Goal: Information Seeking & Learning: Learn about a topic

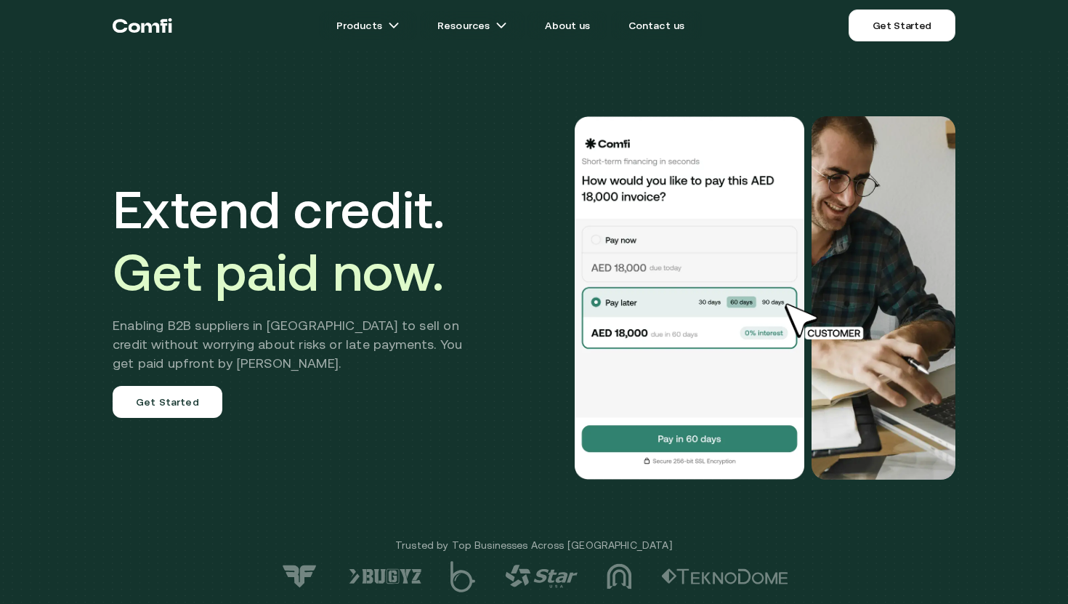
click at [434, 166] on div "Extend credit. Get paid now. Enabling B2B suppliers in [GEOGRAPHIC_DATA] to sel…" at bounding box center [534, 297] width 872 height 479
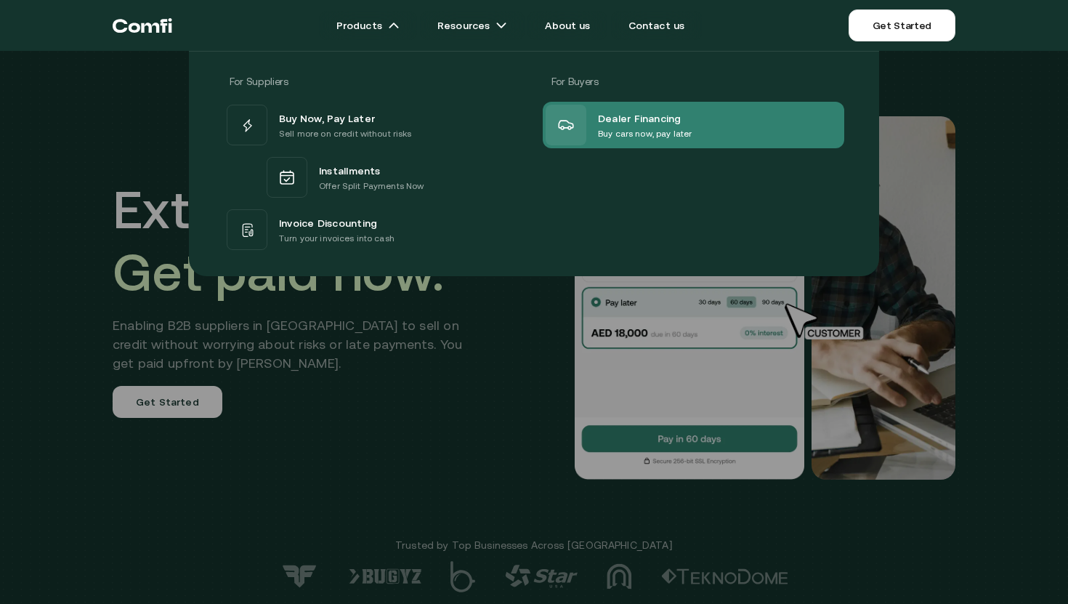
click at [568, 128] on icon at bounding box center [566, 125] width 15 height 9
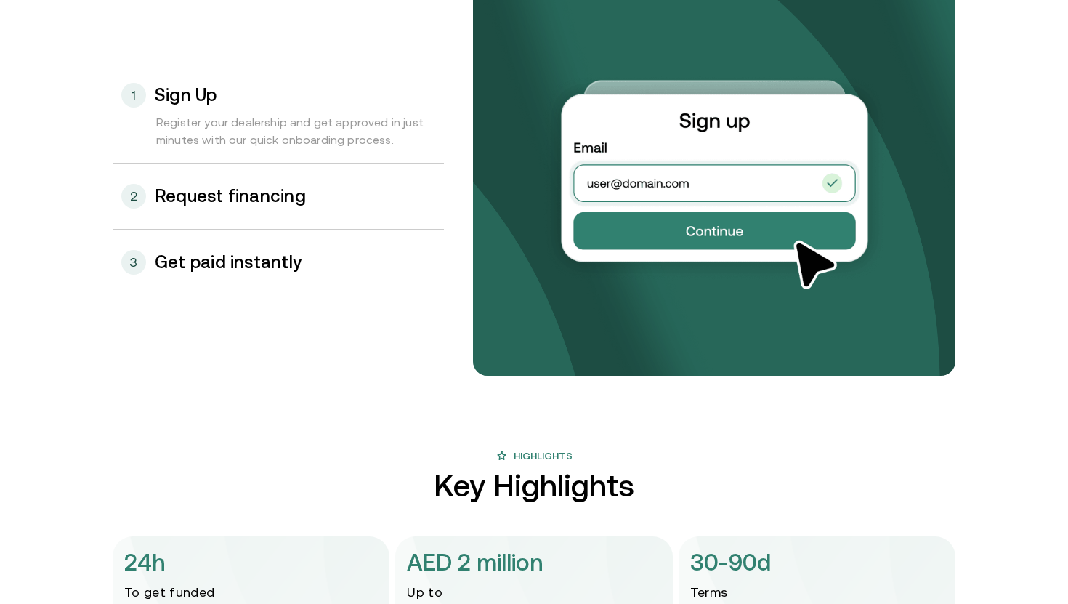
scroll to position [1617, 0]
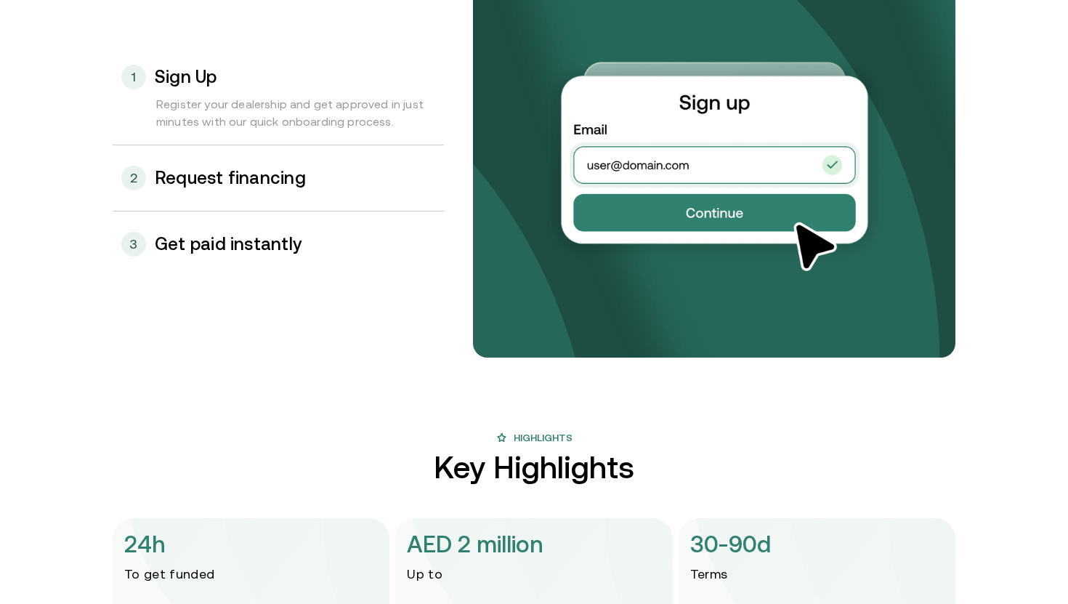
click at [285, 179] on h3 "Request financing" at bounding box center [230, 178] width 151 height 19
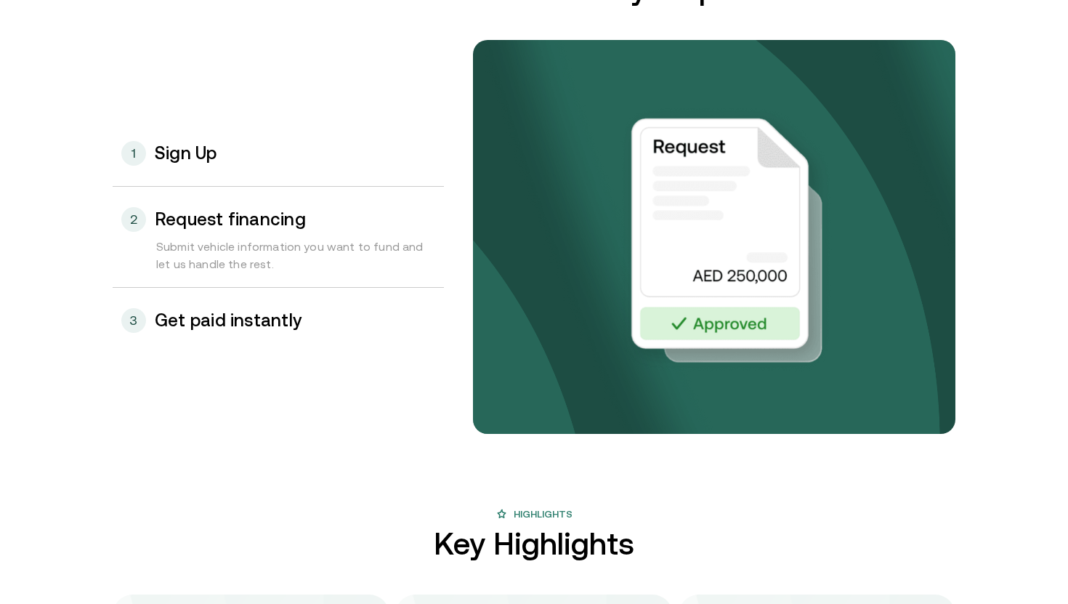
scroll to position [1504, 0]
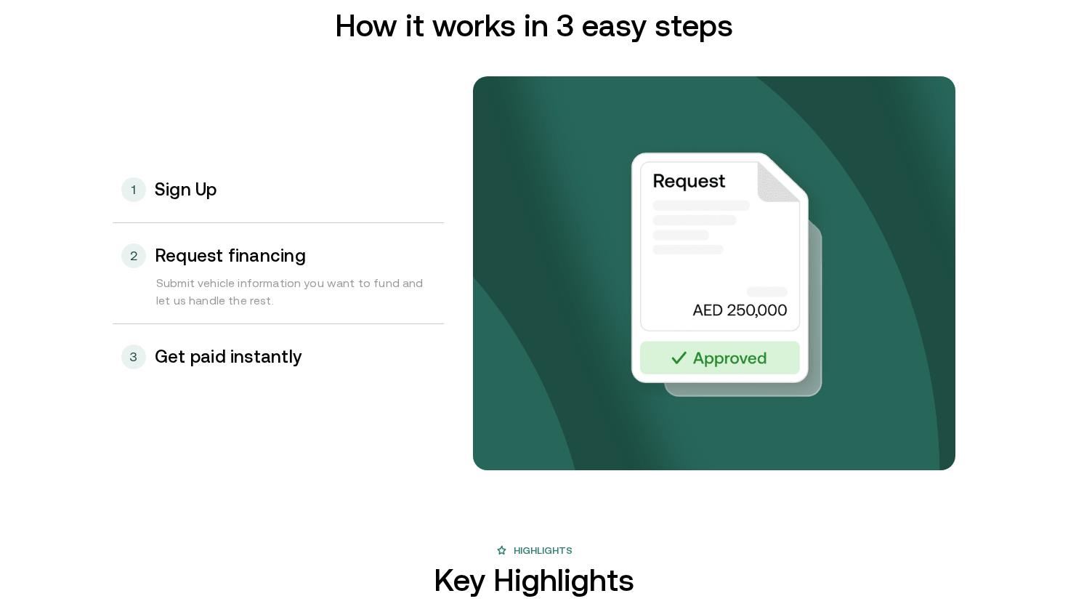
click at [259, 373] on div "3 Get paid instantly" at bounding box center [278, 356] width 331 height 65
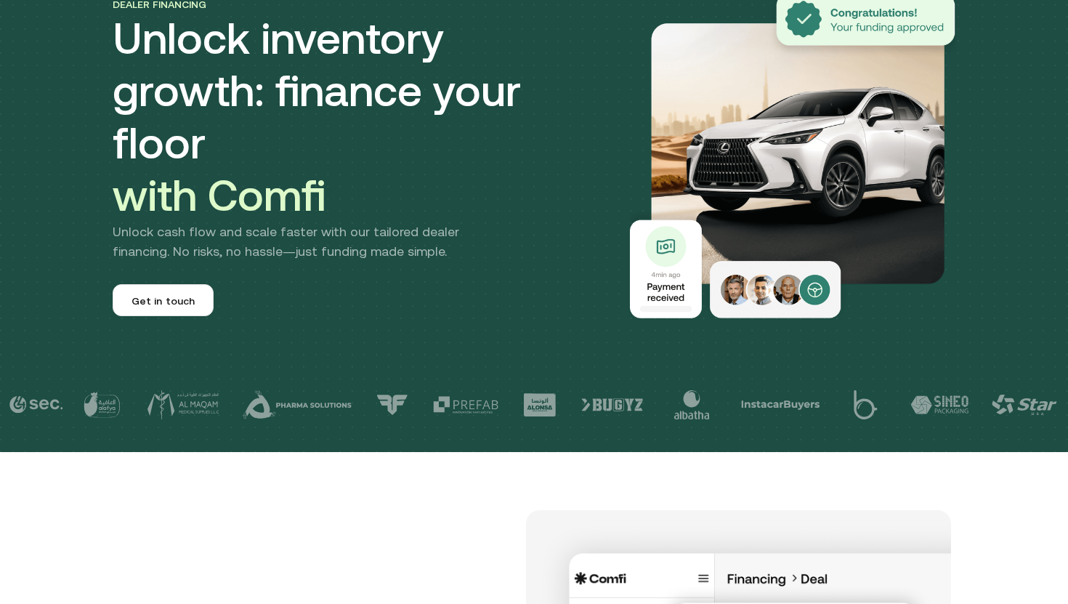
scroll to position [0, 0]
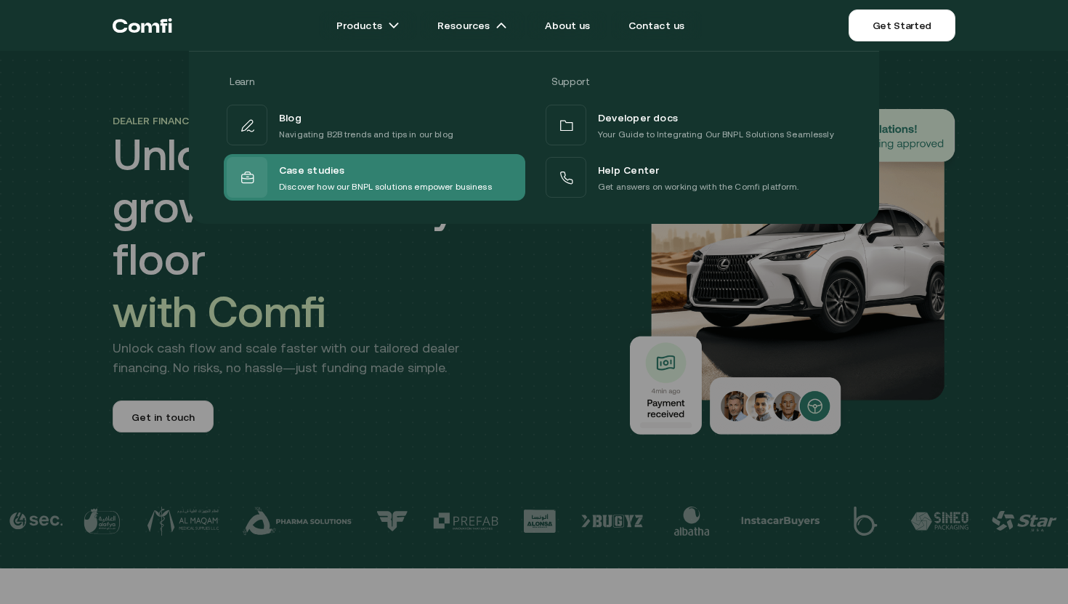
click at [296, 177] on span "Case studies" at bounding box center [312, 170] width 66 height 19
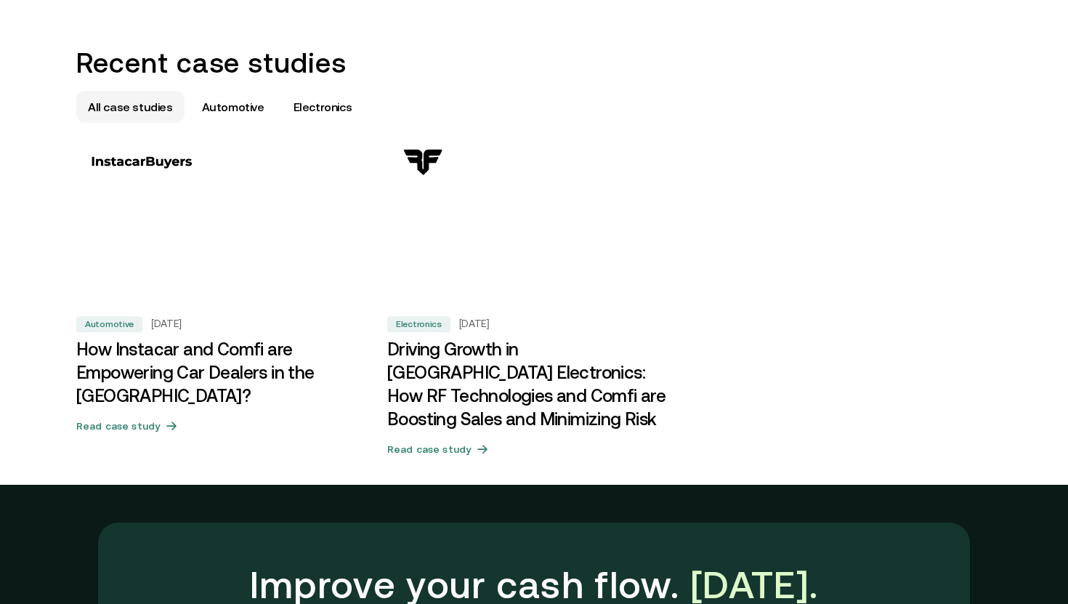
scroll to position [832, 0]
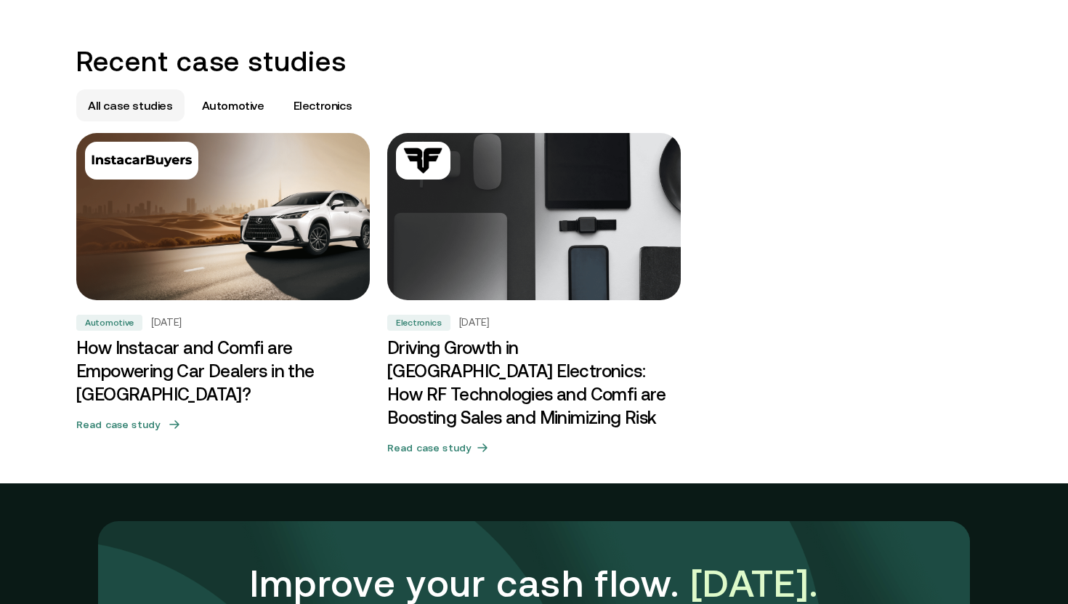
click at [234, 237] on img at bounding box center [223, 217] width 308 height 176
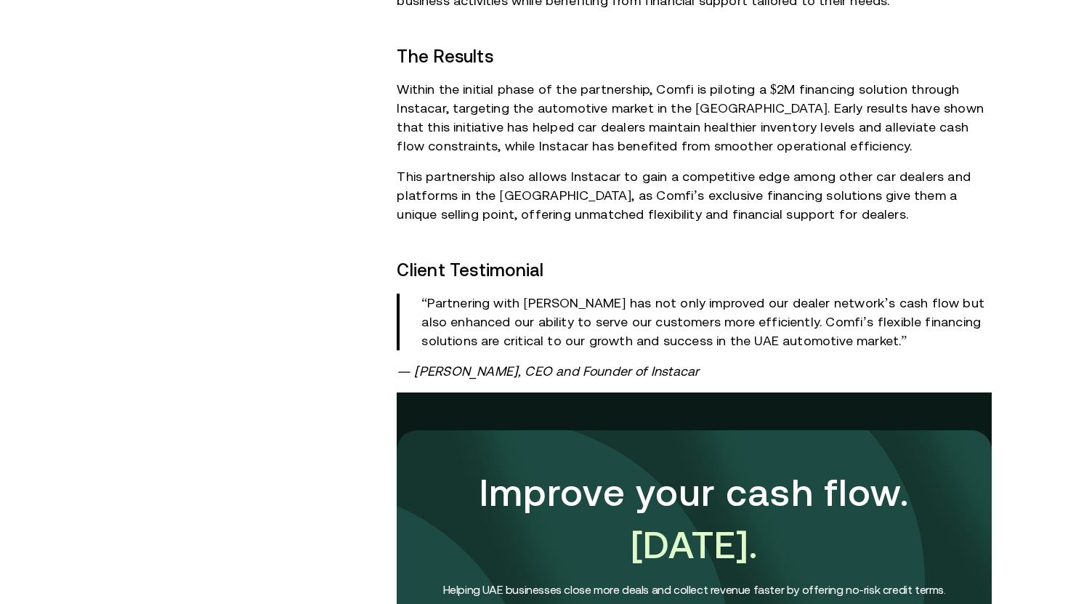
scroll to position [1318, 0]
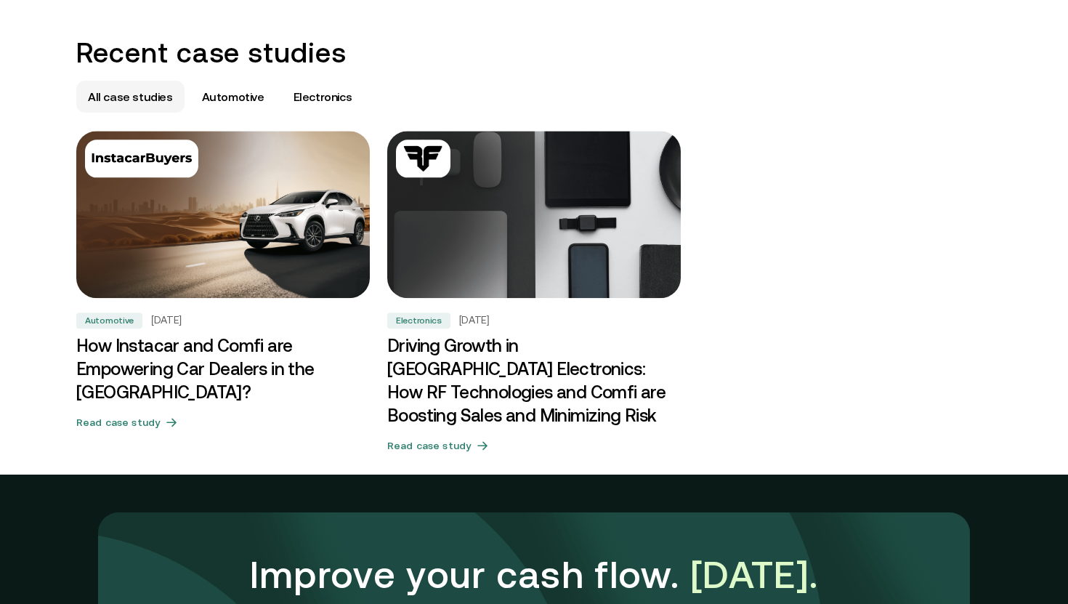
scroll to position [832, 0]
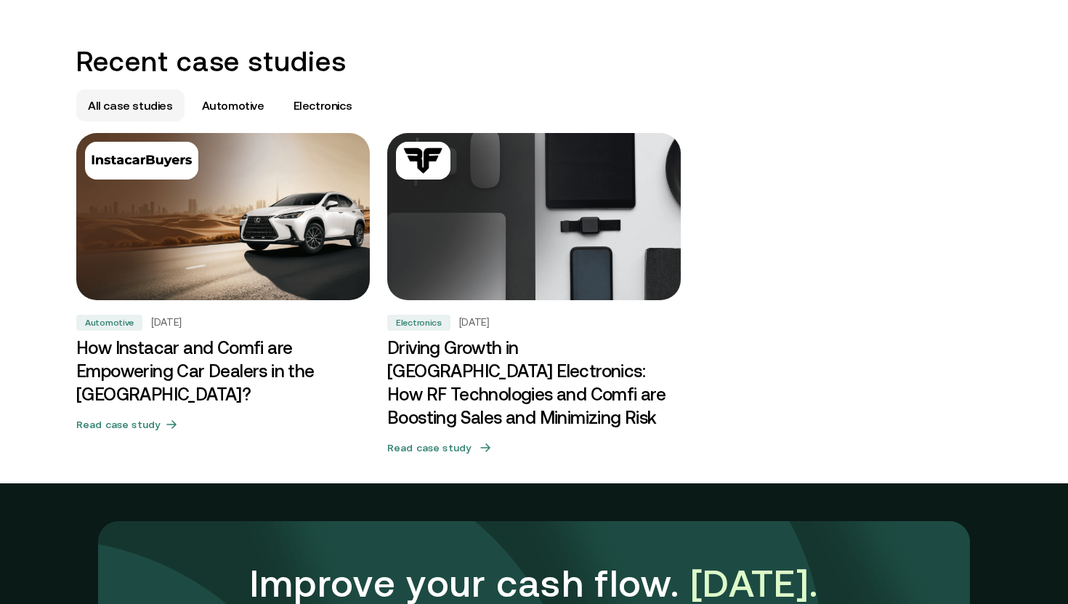
click at [484, 240] on img at bounding box center [534, 217] width 308 height 176
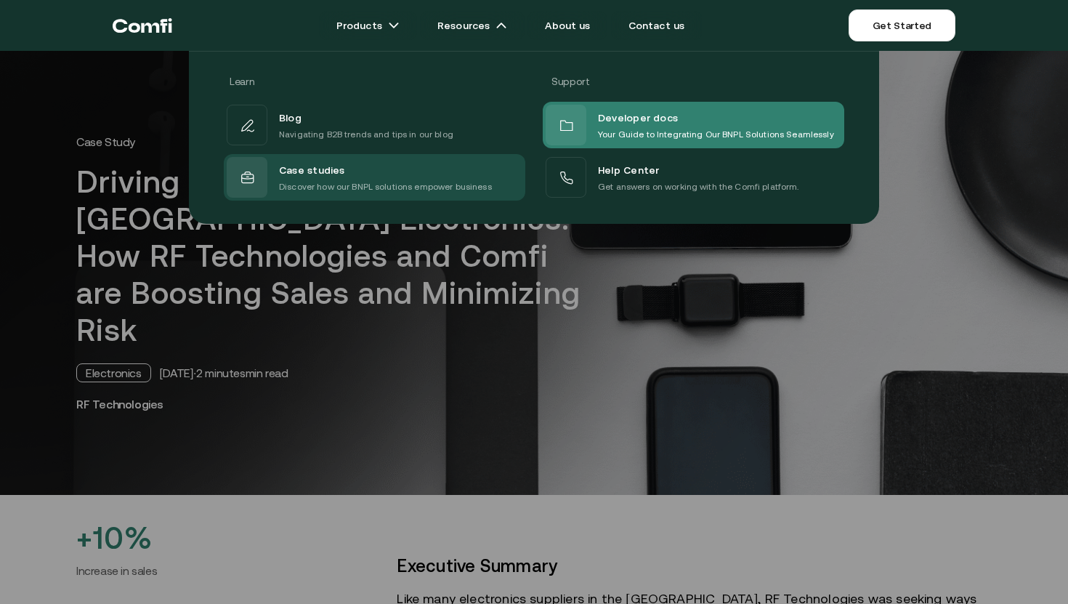
click at [594, 134] on div "Developer docs Your Guide to Integrating Our BNPL Solutions Seamlessly" at bounding box center [689, 125] width 288 height 41
